Goal: Task Accomplishment & Management: Use online tool/utility

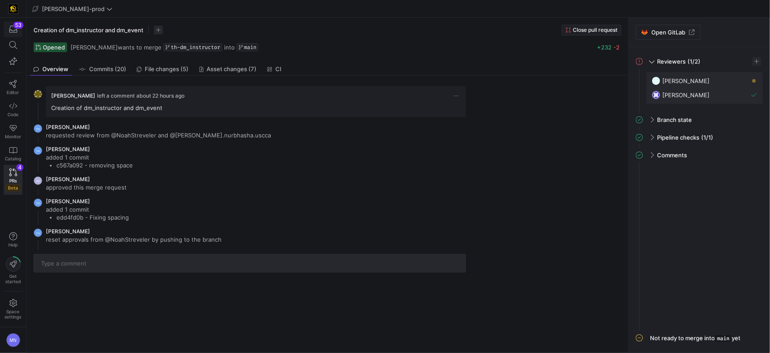
click at [19, 27] on div "53" at bounding box center [18, 25] width 10 height 7
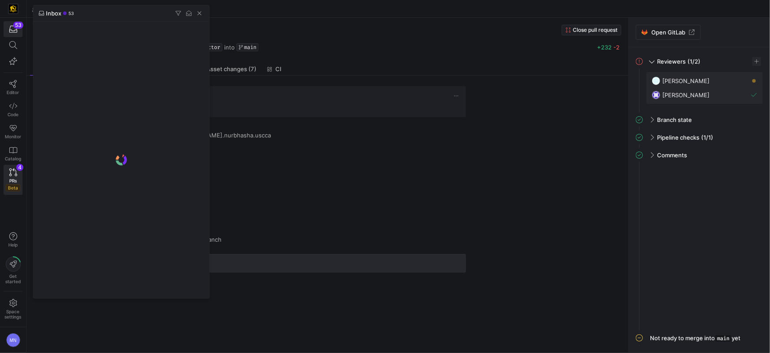
drag, startPoint x: 253, startPoint y: 28, endPoint x: 241, endPoint y: 26, distance: 12.2
click at [253, 28] on div at bounding box center [385, 176] width 770 height 353
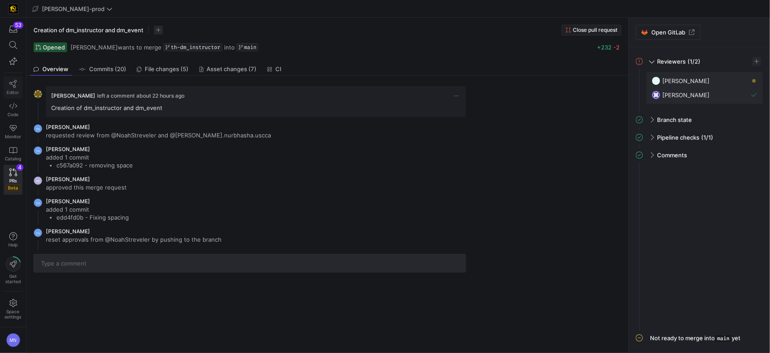
click at [11, 91] on span "Editor" at bounding box center [13, 92] width 12 height 5
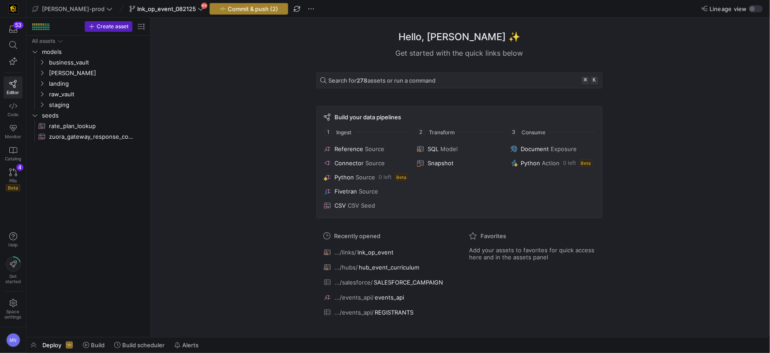
click at [228, 10] on span "Commit & push (2)" at bounding box center [253, 8] width 50 height 7
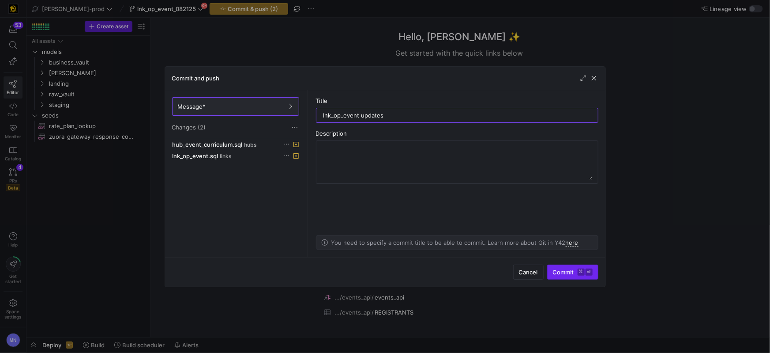
type input "lnk_op_event updates"
click at [567, 272] on span "Commit ⌘ ⏎" at bounding box center [573, 271] width 40 height 7
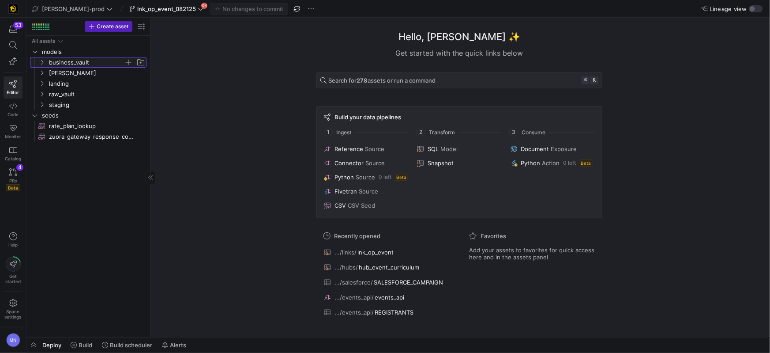
click at [45, 64] on icon "Press SPACE to select this row." at bounding box center [42, 62] width 6 height 5
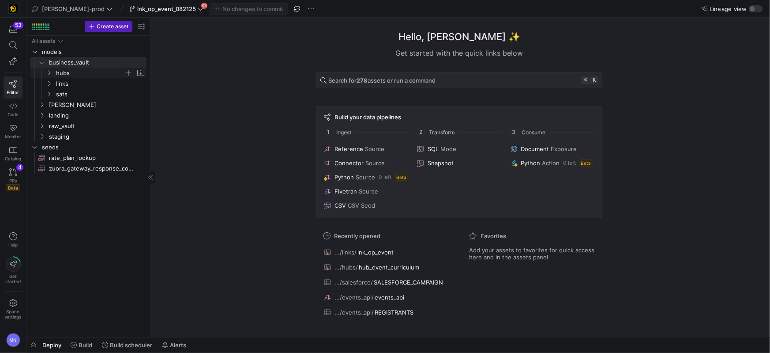
click at [47, 75] on icon "Press SPACE to select this row." at bounding box center [49, 72] width 6 height 5
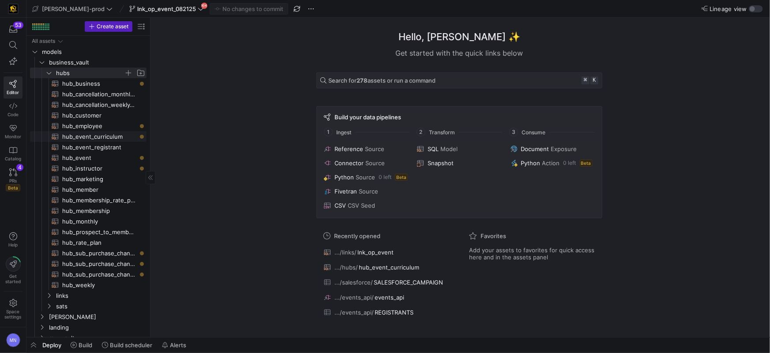
click at [93, 137] on span "hub_event_curriculum​​​​​​​​​​" at bounding box center [99, 137] width 74 height 10
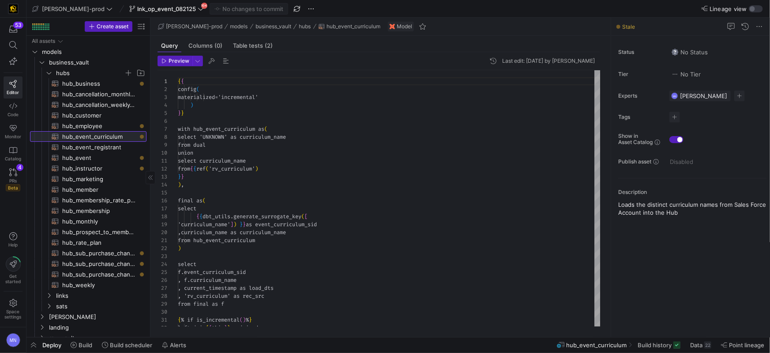
scroll to position [79, 0]
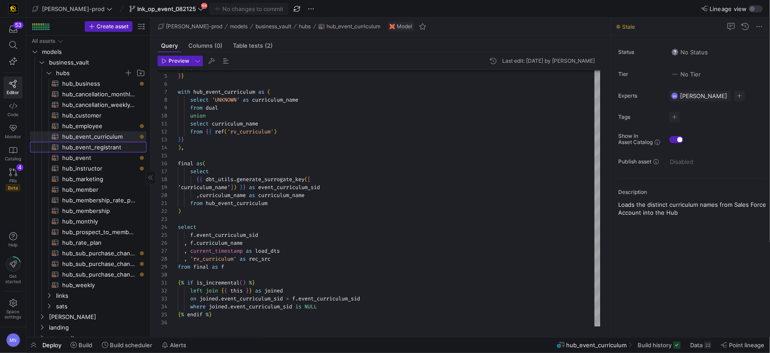
click at [101, 147] on span "hub_event_registrant​​​​​​​​​​" at bounding box center [99, 147] width 74 height 10
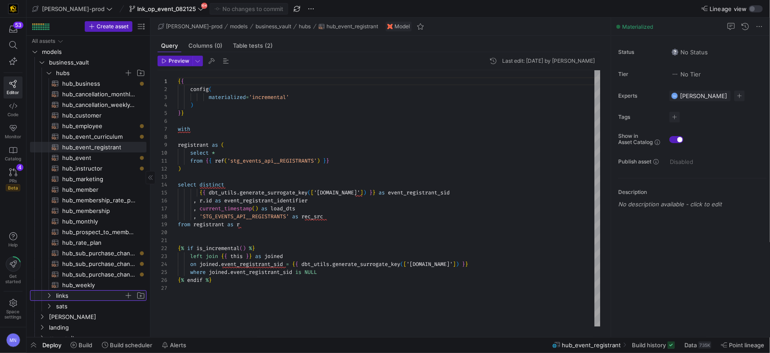
click at [49, 297] on icon "Press SPACE to select this row." at bounding box center [49, 295] width 6 height 5
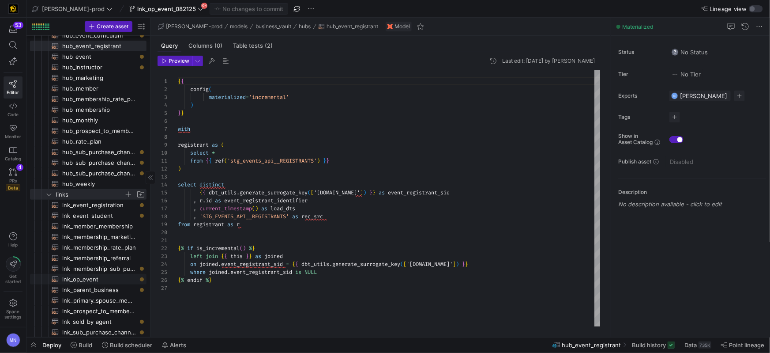
click at [77, 282] on span "lnk_op_event​​​​​​​​​​" at bounding box center [99, 279] width 74 height 10
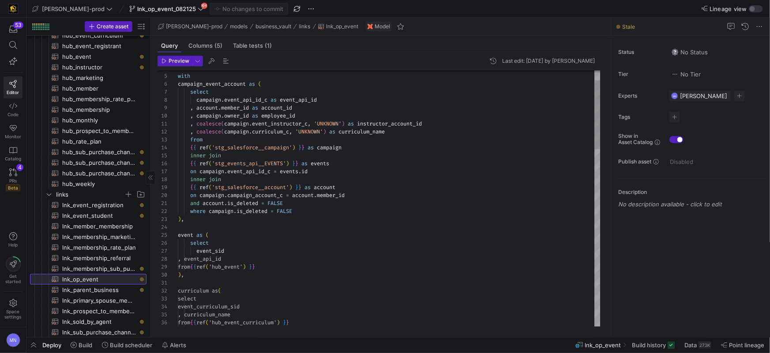
scroll to position [102, 0]
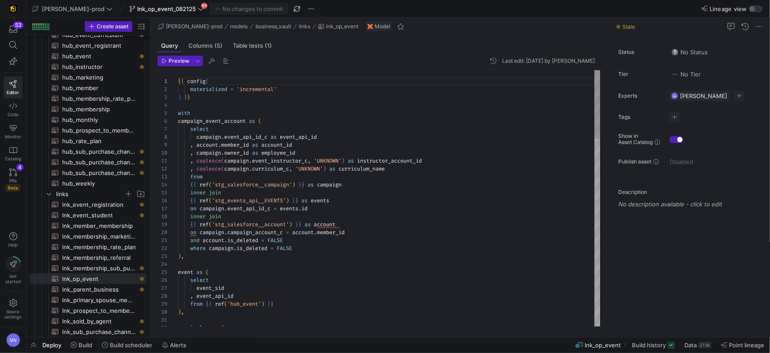
type textarea ", coalesce(campaign.event_instructor_c, 'UNKNOWN') as instructor_account_id , c…"
click at [177, 58] on span "Preview" at bounding box center [179, 61] width 21 height 6
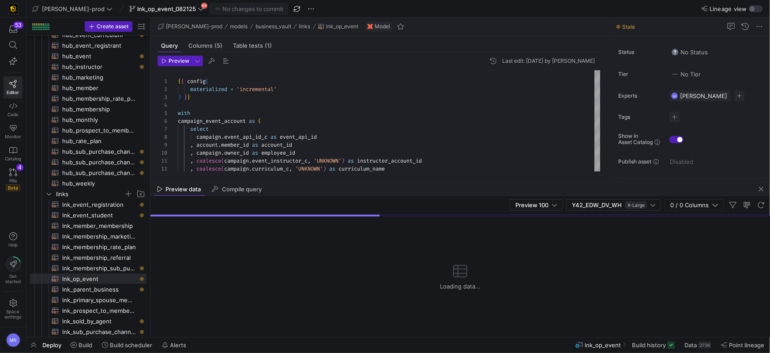
click at [50, 347] on span "Deploy" at bounding box center [51, 344] width 19 height 7
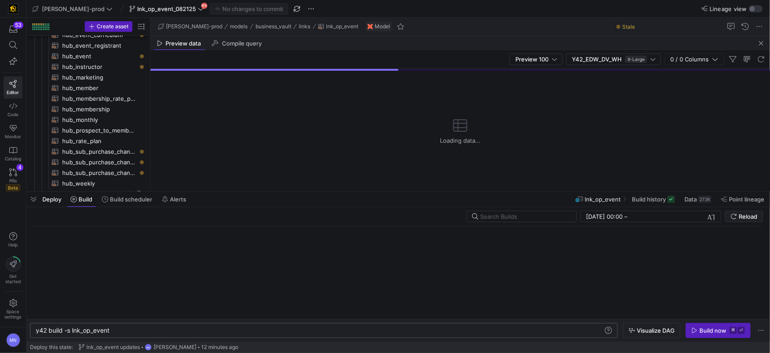
scroll to position [0, 74]
click at [178, 332] on div "y42 build -s lnk_op_event" at bounding box center [320, 330] width 568 height 7
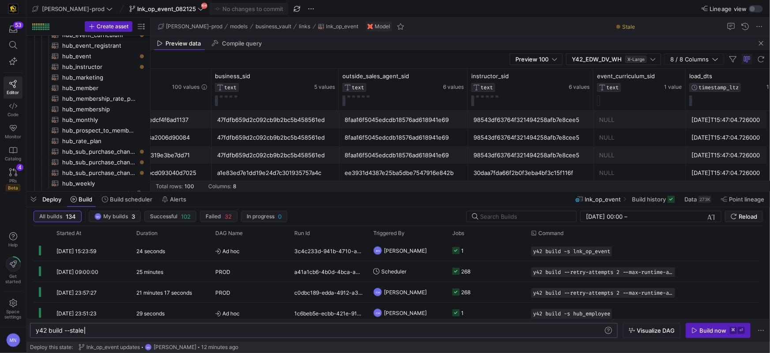
scroll to position [0, 225]
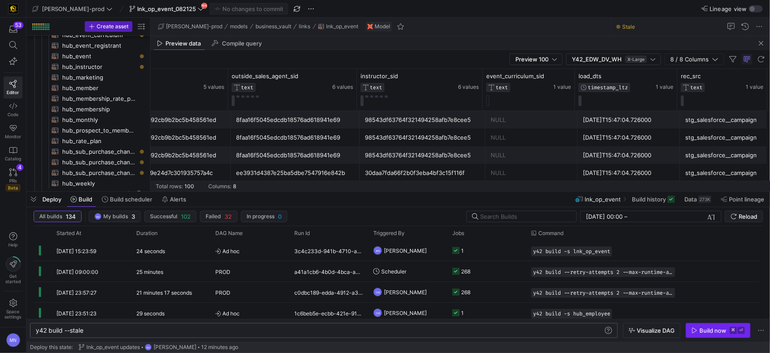
type textarea "y42 build --stale"
click at [724, 330] on div "Build now" at bounding box center [713, 330] width 27 height 7
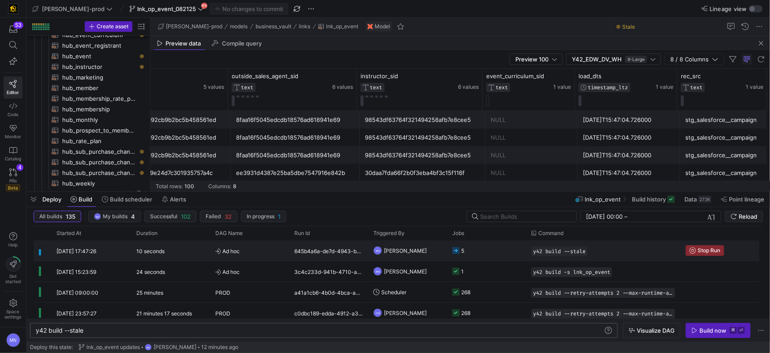
click at [385, 252] on span "[PERSON_NAME]" at bounding box center [405, 250] width 43 height 21
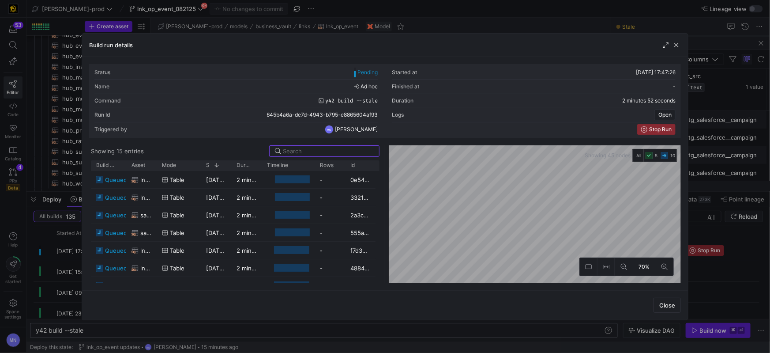
scroll to position [152, 0]
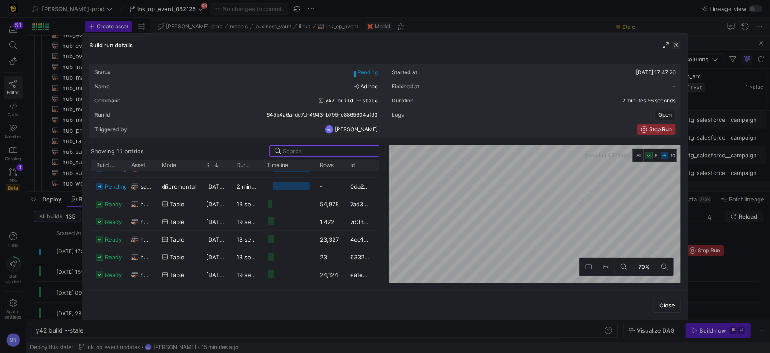
click at [678, 47] on span "button" at bounding box center [676, 45] width 9 height 9
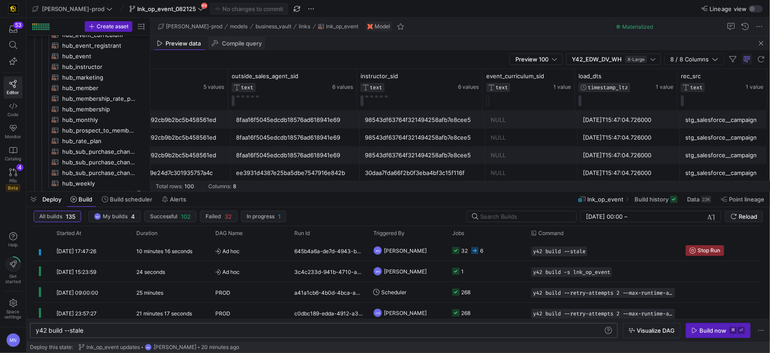
click at [249, 39] on div "Compile query" at bounding box center [236, 43] width 57 height 13
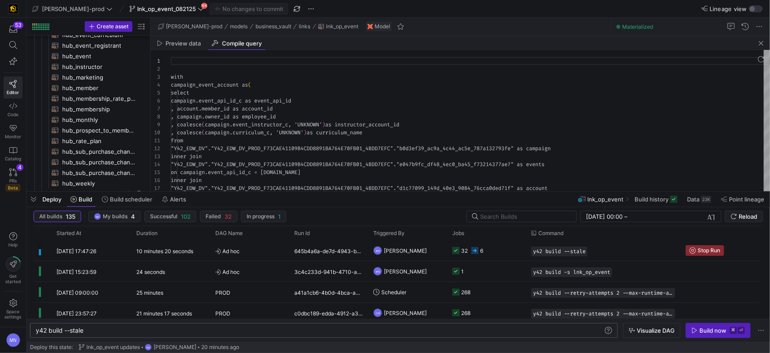
scroll to position [79, 0]
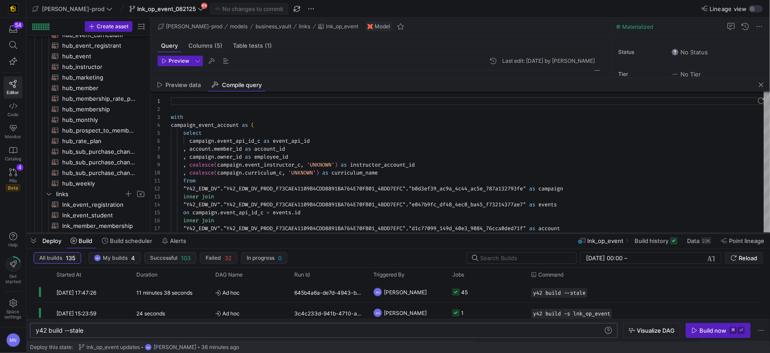
drag, startPoint x: 206, startPoint y: 193, endPoint x: 210, endPoint y: 232, distance: 39.1
click at [209, 233] on div at bounding box center [398, 233] width 744 height 4
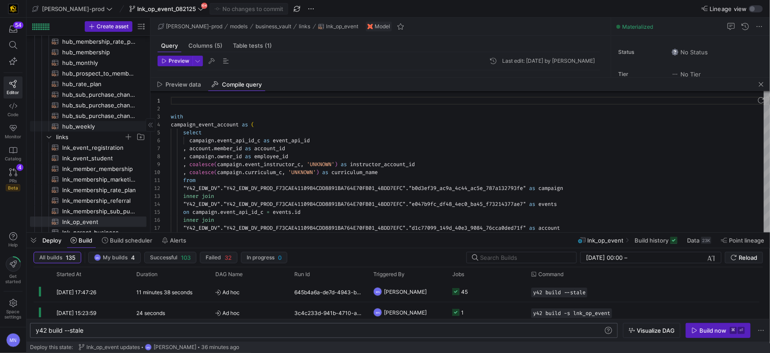
scroll to position [163, 0]
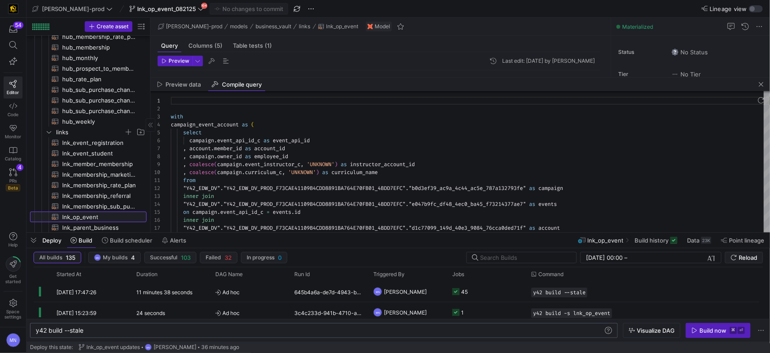
click at [84, 214] on span "lnk_op_event​​​​​​​​​​" at bounding box center [99, 217] width 74 height 10
click at [762, 83] on span "button" at bounding box center [761, 84] width 11 height 11
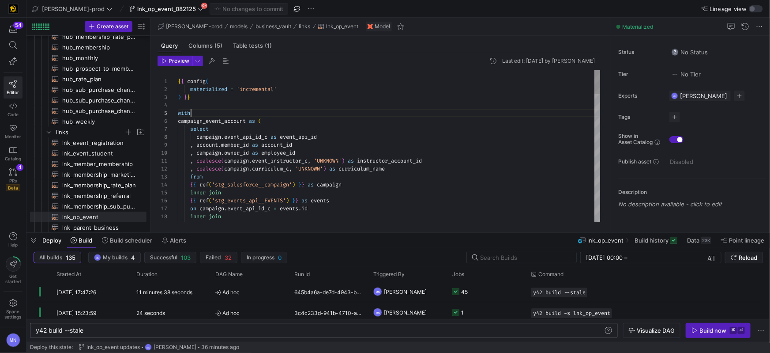
scroll to position [31, 13]
click at [350, 110] on div "with" at bounding box center [389, 113] width 423 height 8
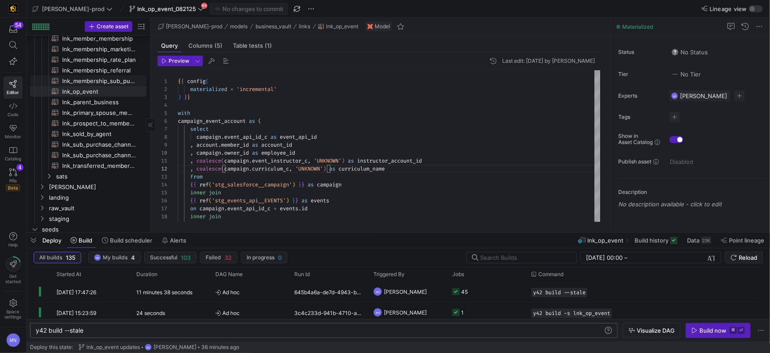
scroll to position [312, 0]
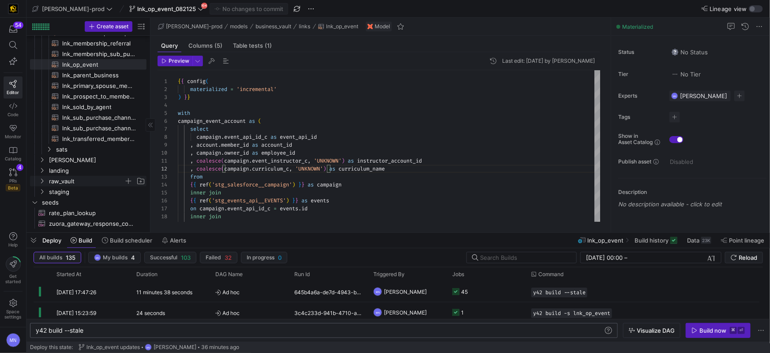
click at [45, 181] on span "raw_vault" at bounding box center [92, 181] width 109 height 10
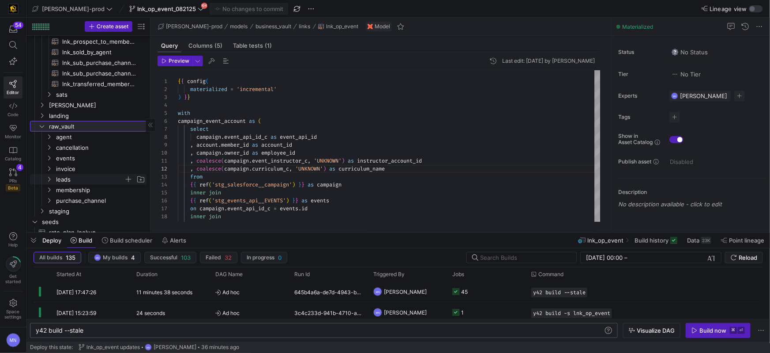
scroll to position [372, 0]
click at [54, 156] on span "events" at bounding box center [96, 156] width 102 height 10
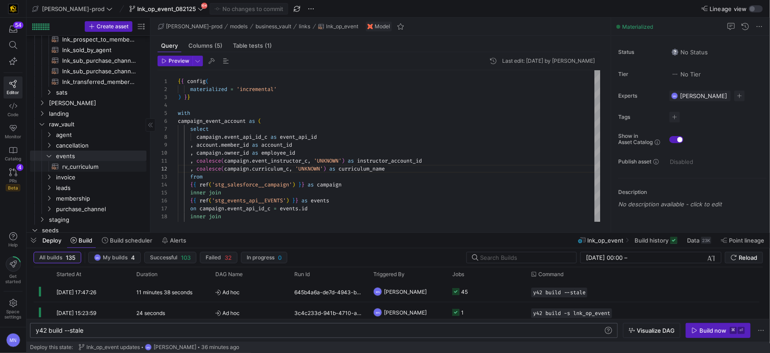
drag, startPoint x: 82, startPoint y: 169, endPoint x: 87, endPoint y: 171, distance: 4.8
click at [82, 169] on span "rv_curriculum​​​​​​​​​​" at bounding box center [99, 167] width 74 height 10
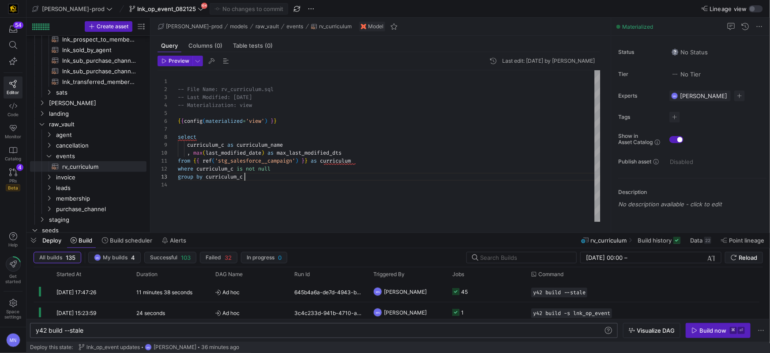
click at [407, 175] on div "group by curriculum_c" at bounding box center [389, 177] width 423 height 8
click at [215, 146] on span "curriculum_c" at bounding box center [205, 144] width 37 height 7
click at [215, 146] on div "-- File Name: rv_curriculum.sql -- Last Modified: [DATE] -- Materialization: vi…" at bounding box center [389, 145] width 423 height 151
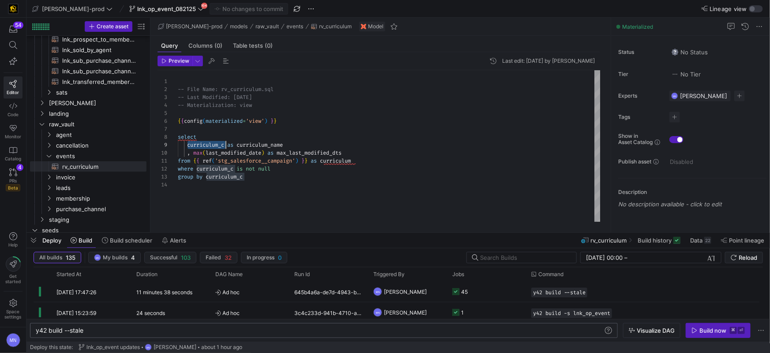
click at [341, 189] on div "-- File Name: rv_curriculum.sql -- Last Modified: [DATE] -- Materialization: vi…" at bounding box center [389, 145] width 423 height 151
drag, startPoint x: 196, startPoint y: 142, endPoint x: 207, endPoint y: 143, distance: 10.6
click at [196, 142] on span "curriculum_c" at bounding box center [205, 144] width 37 height 7
click at [205, 144] on div "-- File Name: rv_curriculum.sql -- Last Modified: [DATE] -- Materialization: vi…" at bounding box center [389, 145] width 423 height 151
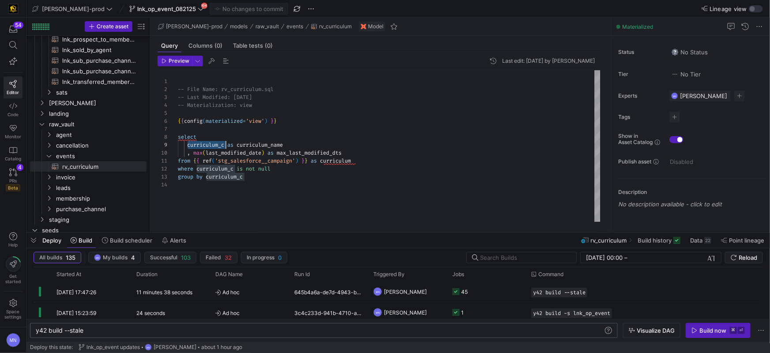
click at [204, 144] on span "curriculum_c" at bounding box center [205, 144] width 37 height 7
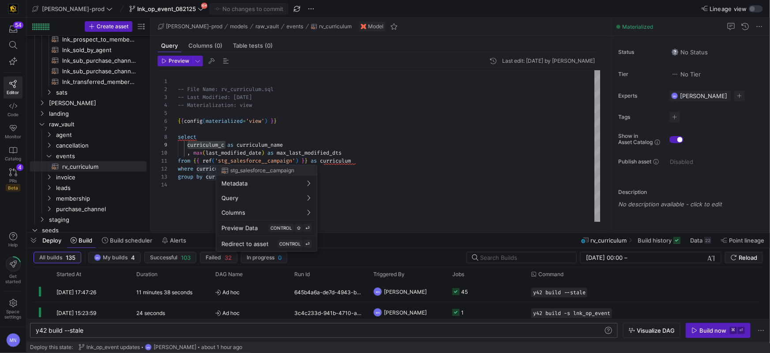
click at [288, 161] on div at bounding box center [385, 176] width 770 height 353
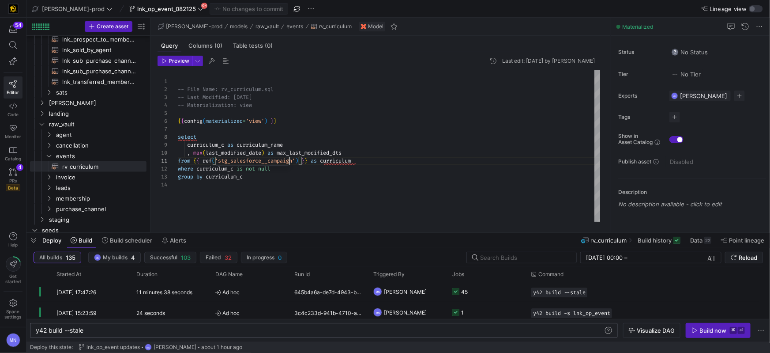
click at [287, 161] on span "'stg_salesforce__campaign'" at bounding box center [255, 160] width 80 height 7
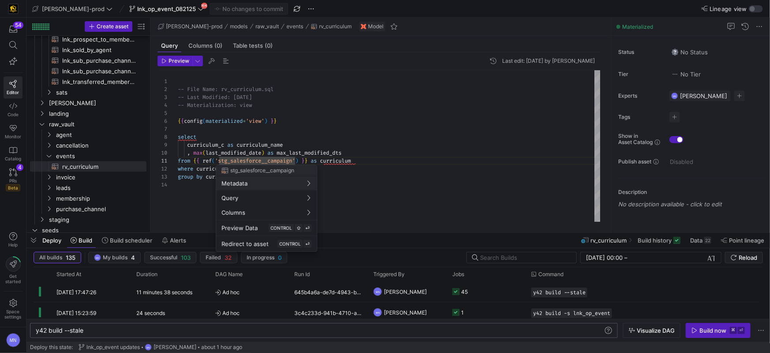
click at [296, 161] on div at bounding box center [385, 176] width 770 height 353
click at [298, 160] on div at bounding box center [385, 176] width 770 height 353
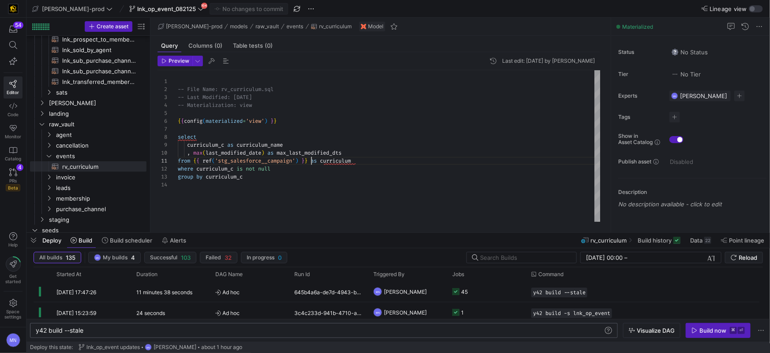
drag, startPoint x: 311, startPoint y: 162, endPoint x: 418, endPoint y: 155, distance: 106.6
click at [311, 162] on span at bounding box center [309, 160] width 3 height 7
click at [343, 167] on div "where curriculum_c is not null" at bounding box center [389, 169] width 423 height 8
click at [217, 145] on div "-- File Name: rv_curriculum.sql -- Last Modified: [DATE] -- Materialization: vi…" at bounding box center [389, 145] width 423 height 151
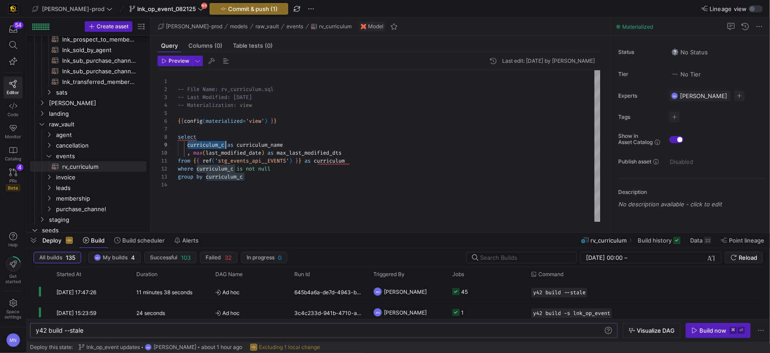
click at [217, 145] on span "curriculum_c" at bounding box center [205, 144] width 37 height 7
click at [264, 196] on div "-- File Name: rv_curriculum.sql -- Last Modified: [DATE] -- Materialization: vi…" at bounding box center [389, 145] width 423 height 151
drag, startPoint x: 229, startPoint y: 167, endPoint x: 236, endPoint y: 209, distance: 42.0
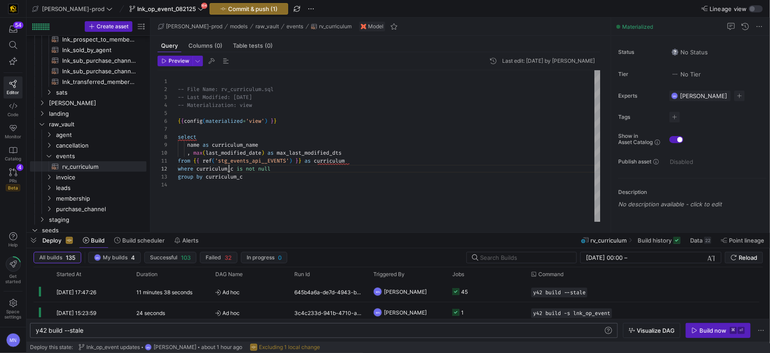
drag, startPoint x: 214, startPoint y: 216, endPoint x: 215, endPoint y: 203, distance: 13.4
click at [214, 216] on div "-- File Name: rv_curriculum.sql -- Last Modified: [DATE] -- Materialization: vi…" at bounding box center [389, 145] width 423 height 151
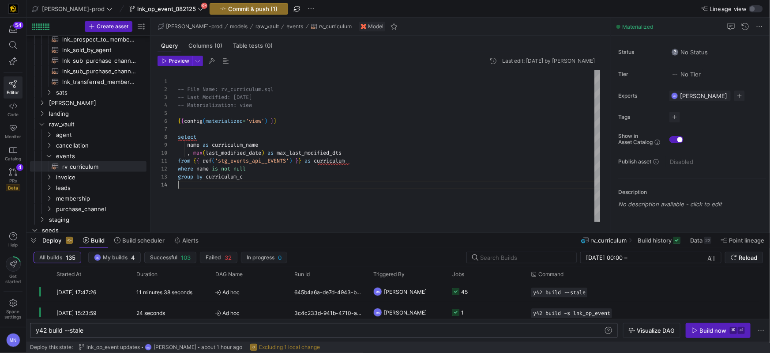
click at [219, 177] on span "curriculum_c" at bounding box center [224, 176] width 37 height 7
drag, startPoint x: 219, startPoint y: 177, endPoint x: 221, endPoint y: 186, distance: 9.5
click at [219, 177] on span "curriculum_c" at bounding box center [224, 176] width 37 height 7
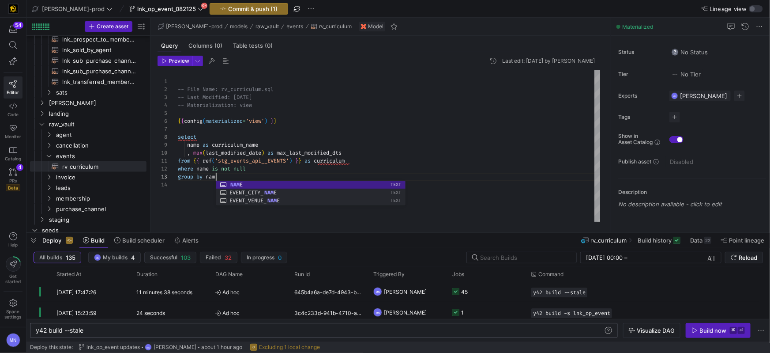
scroll to position [15, 42]
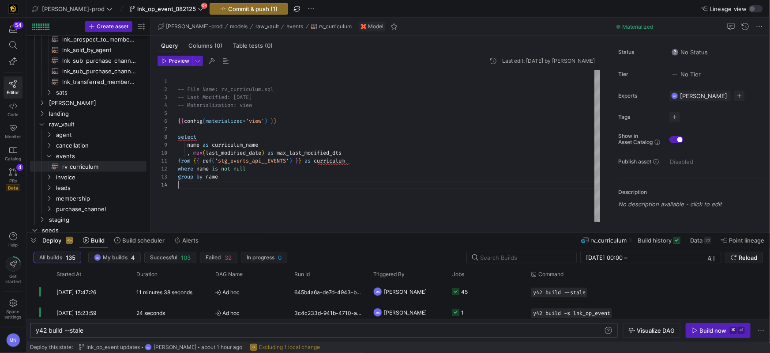
click at [196, 200] on div "-- File Name: rv_curriculum.sql -- Last Modified: [DATE] -- Materialization: vi…" at bounding box center [389, 145] width 423 height 151
type textarea "from {{ ref('stg_events_api__EVENTS') }} as curriculum where name is not null g…"
click at [185, 61] on span "Preview" at bounding box center [179, 61] width 21 height 6
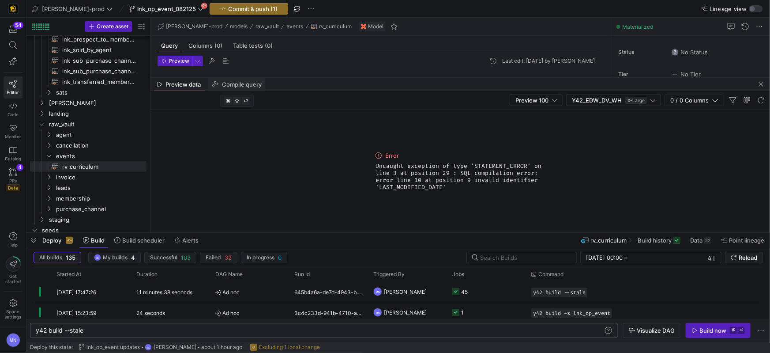
click at [251, 87] on div "Compile query" at bounding box center [236, 84] width 57 height 13
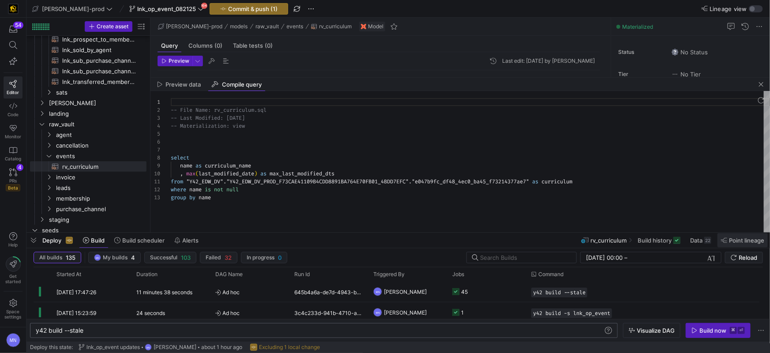
scroll to position [79, 0]
type textarea "from "Y42_EDW_DV"."Y42_EDW_DV_PROD_F73CAE41109B4CDD8891BA764E70FB01_4BDD7EFC"."…"
click at [276, 186] on div "where name is not null" at bounding box center [471, 189] width 600 height 8
click at [767, 85] on span "button" at bounding box center [761, 84] width 11 height 11
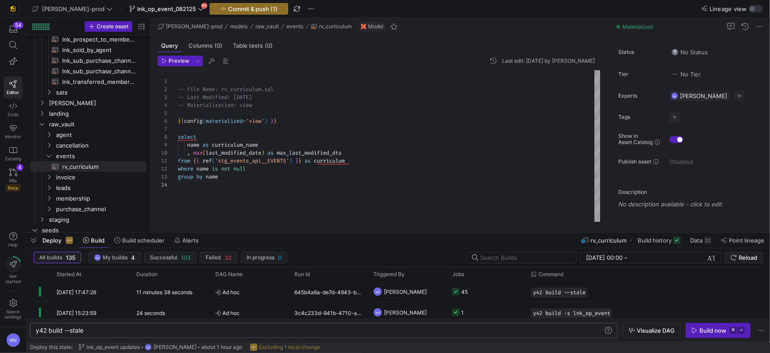
click at [285, 144] on div "name as curriculum_name" at bounding box center [389, 145] width 423 height 8
click at [370, 147] on div "-- File Name: rv_curriculum.sql -- Last Modified: [DATE] -- Materialization: vi…" at bounding box center [389, 145] width 423 height 151
click at [245, 153] on div "-- File Name: rv_curriculum.sql -- Last Modified: [DATE] -- Materialization: vi…" at bounding box center [389, 145] width 423 height 151
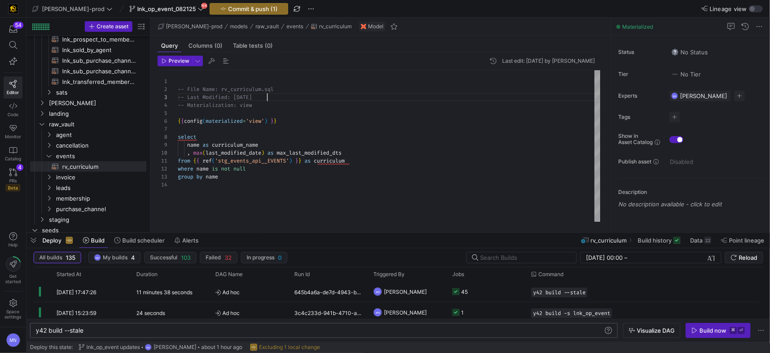
scroll to position [15, 89]
click at [410, 98] on div "-- Last Modified: [DATE]" at bounding box center [389, 97] width 423 height 8
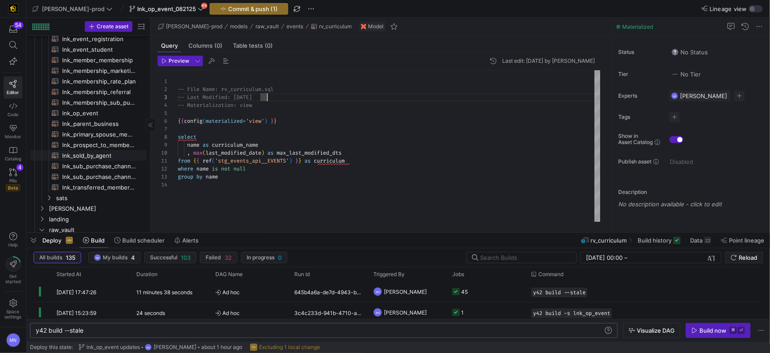
scroll to position [252, 0]
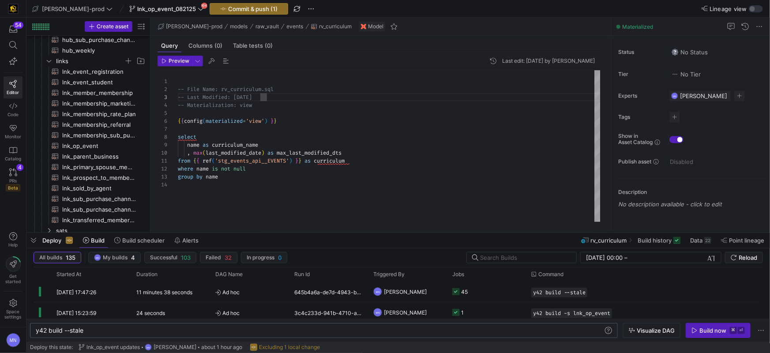
click at [284, 165] on div "where name is not null" at bounding box center [389, 169] width 423 height 8
click at [283, 162] on div at bounding box center [385, 176] width 770 height 353
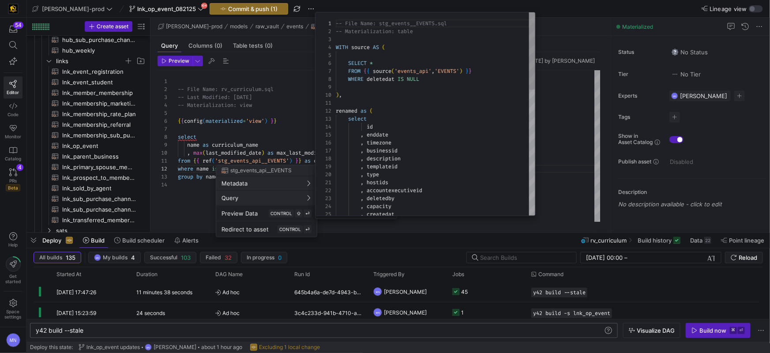
scroll to position [79, 0]
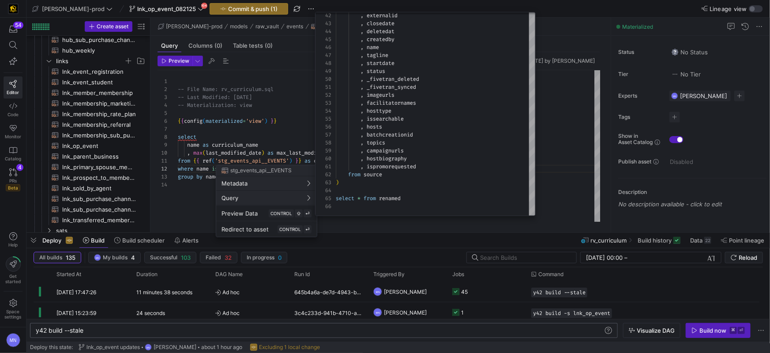
drag, startPoint x: 261, startPoint y: 137, endPoint x: 260, endPoint y: 141, distance: 4.5
click at [261, 137] on div at bounding box center [385, 176] width 770 height 353
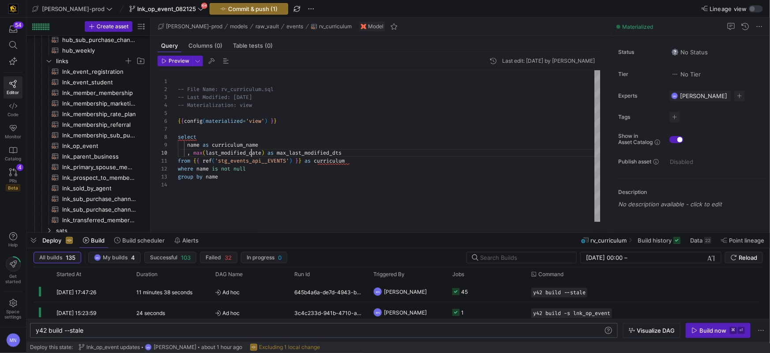
click at [252, 153] on div "-- File Name: rv_curriculum.sql -- Last Modified: [DATE] -- Materialization: vi…" at bounding box center [389, 145] width 423 height 151
click at [252, 153] on span "last_modified_date" at bounding box center [234, 152] width 56 height 7
click at [305, 129] on div at bounding box center [389, 129] width 423 height 8
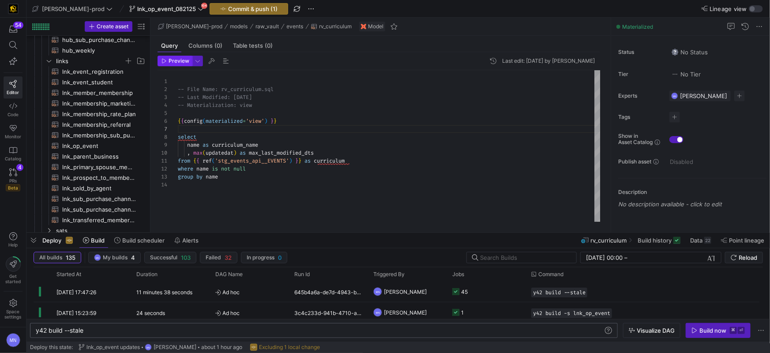
type textarea "-- File Name: rv_curriculum.sql -- Last Modified: [DATE] -- Materialization: vi…"
click at [181, 63] on span "Preview" at bounding box center [179, 61] width 21 height 6
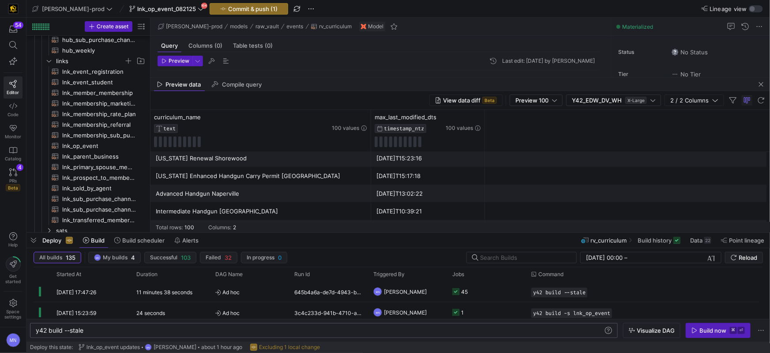
scroll to position [510, 0]
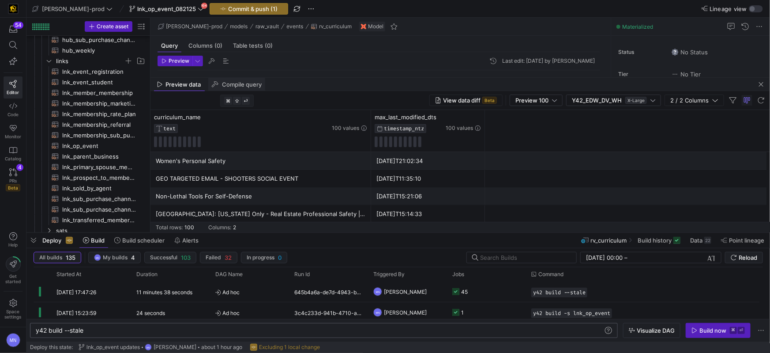
click at [234, 83] on span "Compile query" at bounding box center [242, 85] width 40 height 6
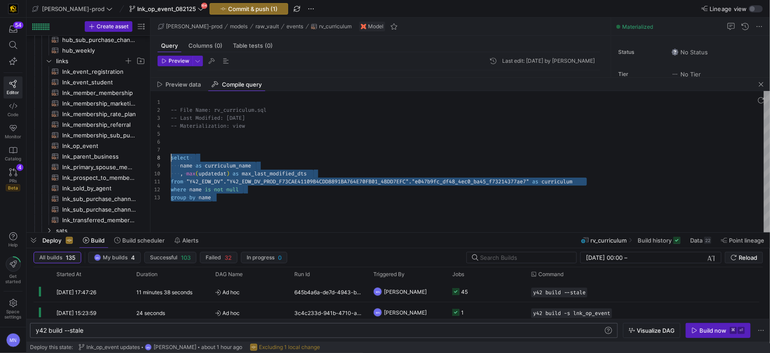
drag, startPoint x: 219, startPoint y: 194, endPoint x: 176, endPoint y: 164, distance: 51.9
click at [166, 158] on div "1 2 3 4 5 6 7 8 9 10 11 12 13 -- File Name: rv_curriculum.sql -- Last Modified:…" at bounding box center [461, 161] width 620 height 141
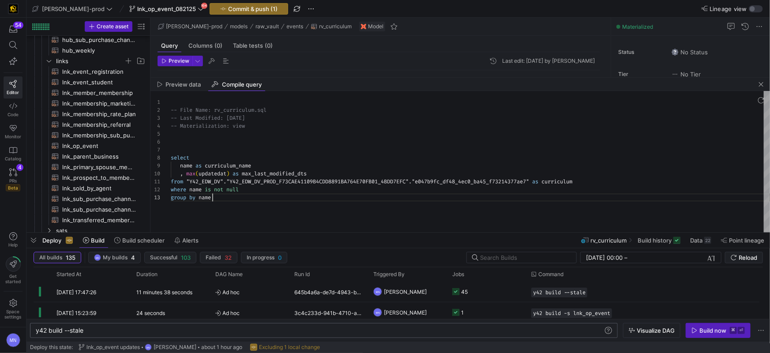
click at [311, 195] on div "group by name" at bounding box center [471, 197] width 600 height 8
type textarea "-- File Name: rv_curriculum.sql -- Last Modified: [DATE] -- Materialization: vi…"
click at [316, 147] on div at bounding box center [471, 150] width 600 height 8
click at [762, 87] on span "button" at bounding box center [761, 84] width 11 height 11
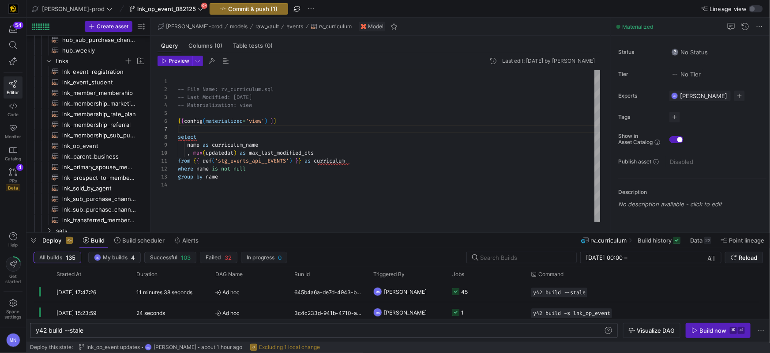
click at [278, 177] on div "-- File Name: rv_curriculum.sql -- Last Modified: [DATE] -- Materialization: vi…" at bounding box center [389, 145] width 423 height 151
click at [279, 161] on div at bounding box center [385, 176] width 770 height 353
click at [279, 161] on div "-- File Name: rv_curriculum.sql -- Last Modified: [DATE] -- Materialization: vi…" at bounding box center [389, 145] width 423 height 151
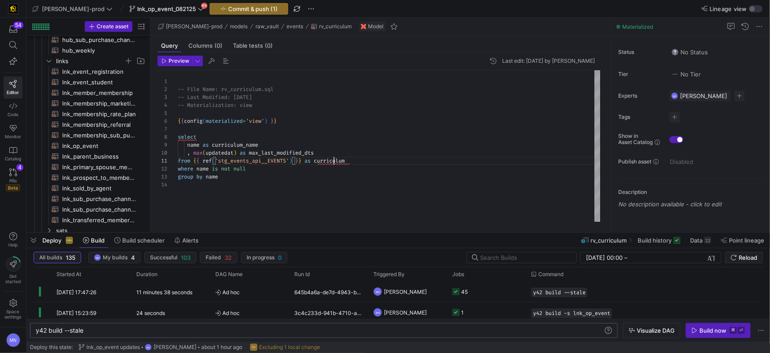
click at [333, 162] on span "curriculum" at bounding box center [329, 160] width 31 height 7
click at [334, 163] on span "curriculum" at bounding box center [329, 160] width 31 height 7
click at [227, 192] on div "-- File Name: rv_curriculum.sql -- Last Modified: [DATE] -- Materialization: vi…" at bounding box center [389, 145] width 423 height 151
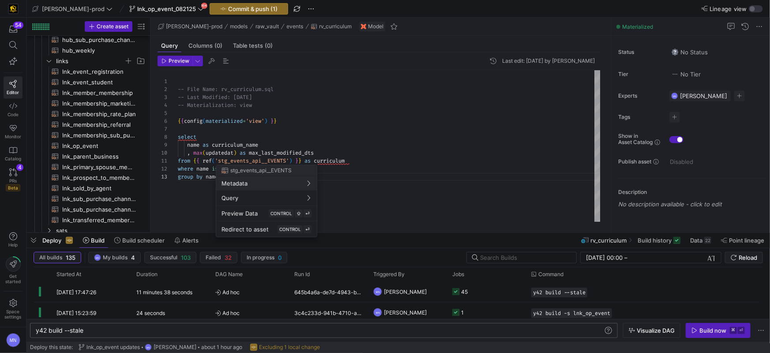
drag, startPoint x: 285, startPoint y: 153, endPoint x: 281, endPoint y: 137, distance: 16.8
click at [281, 137] on div at bounding box center [385, 176] width 770 height 353
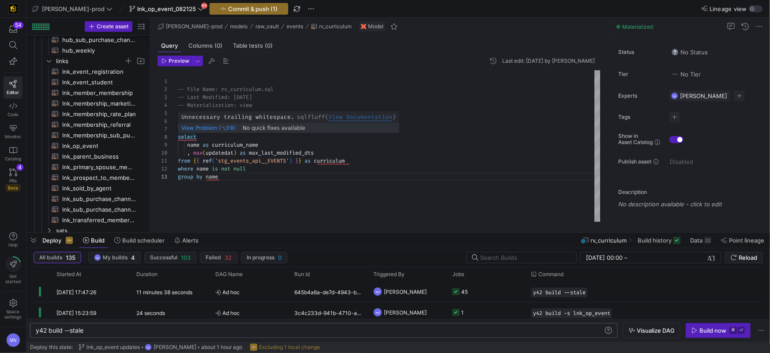
click at [201, 138] on div "select" at bounding box center [389, 137] width 423 height 8
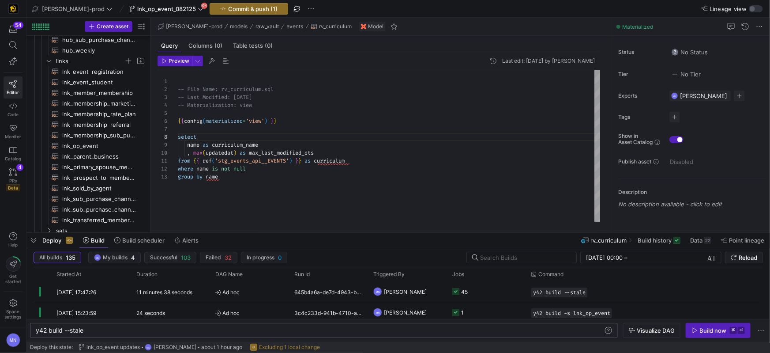
scroll to position [48, 0]
click at [356, 130] on div "-- File Name: rv_curriculum.sql -- Last Modified: [DATE] -- Materialization: vi…" at bounding box center [389, 145] width 423 height 151
type textarea "from {{ ref('stg_events_api__EVENTS') }} as curriculum where name is not null g…"
drag, startPoint x: 374, startPoint y: 162, endPoint x: 395, endPoint y: 168, distance: 22.3
click at [375, 163] on div "from { { ref ( 'stg_events_api__EVENTS' ) } } as curriculum" at bounding box center [389, 161] width 423 height 8
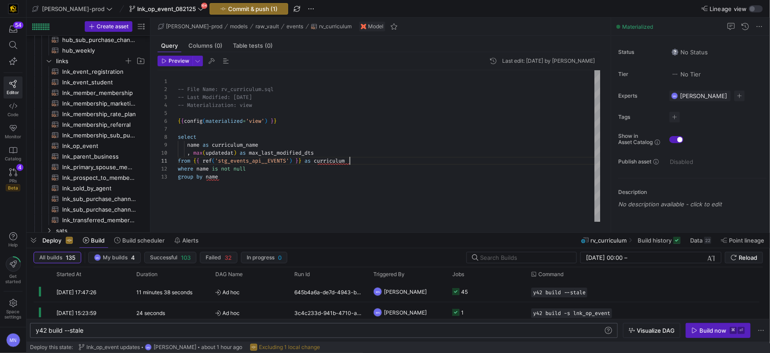
scroll to position [0, 171]
